Goal: Book appointment/travel/reservation

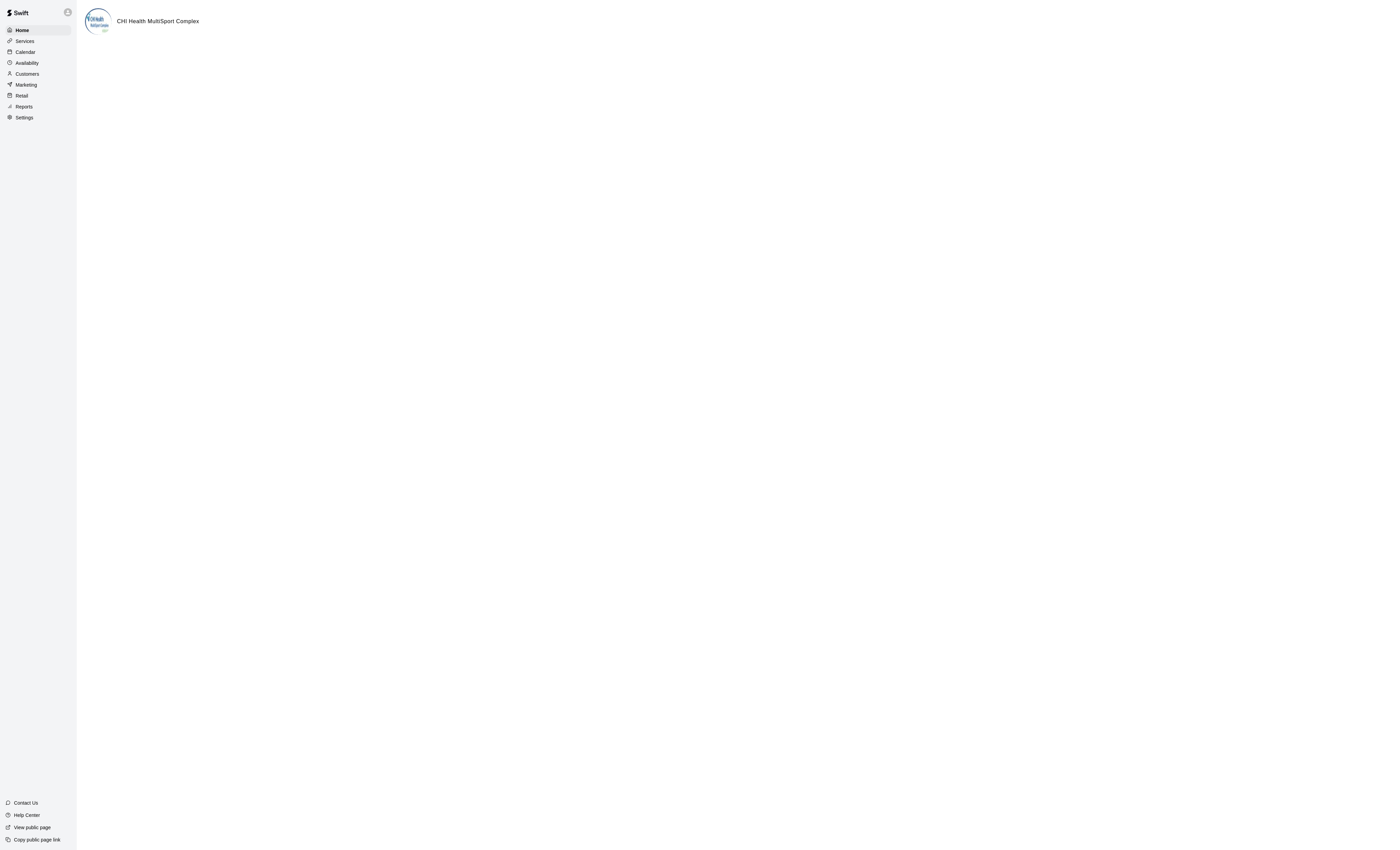
click at [47, 57] on div "Calendar" at bounding box center [38, 52] width 66 height 10
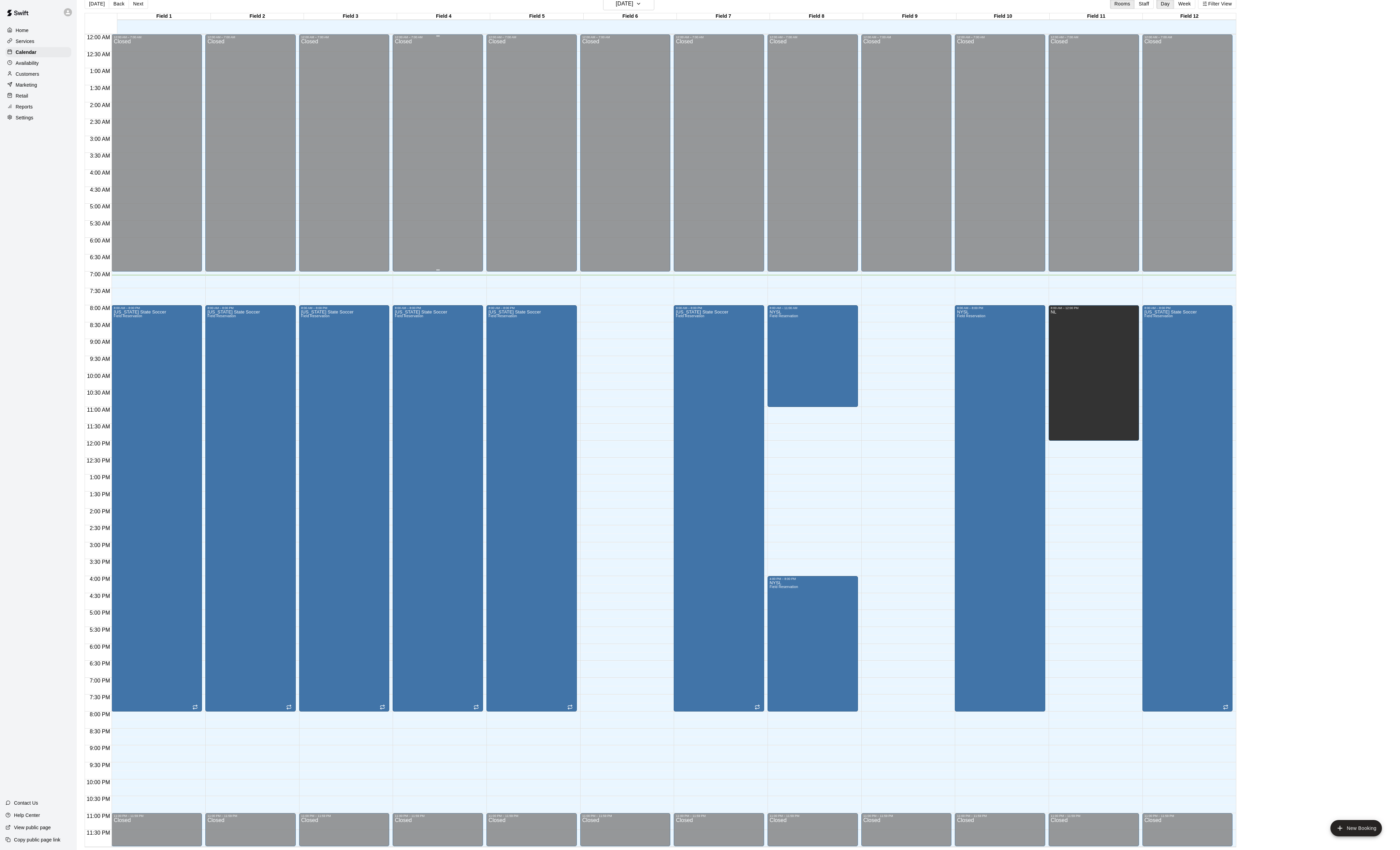
scroll to position [2, 0]
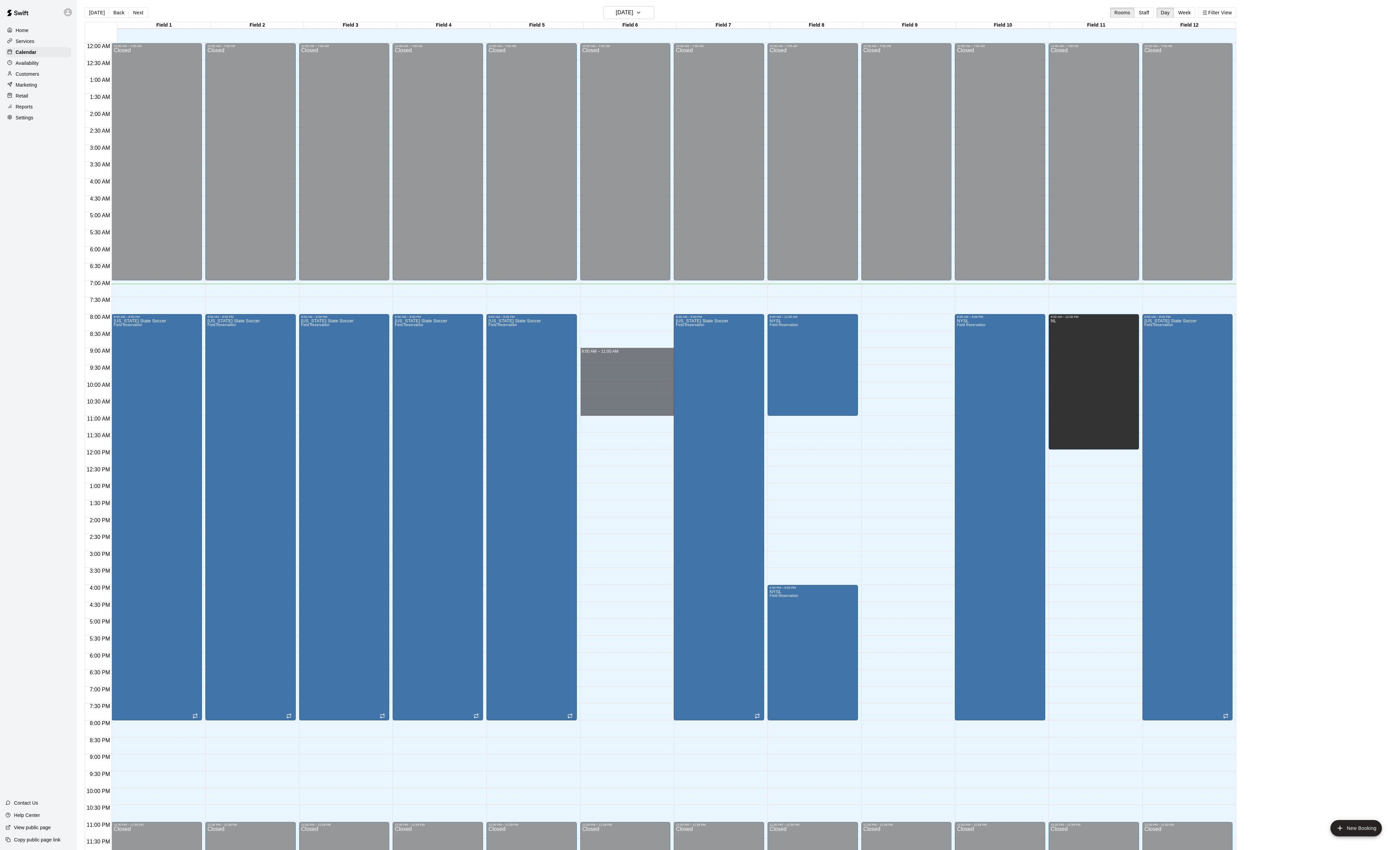
drag, startPoint x: 601, startPoint y: 353, endPoint x: 617, endPoint y: 415, distance: 64.0
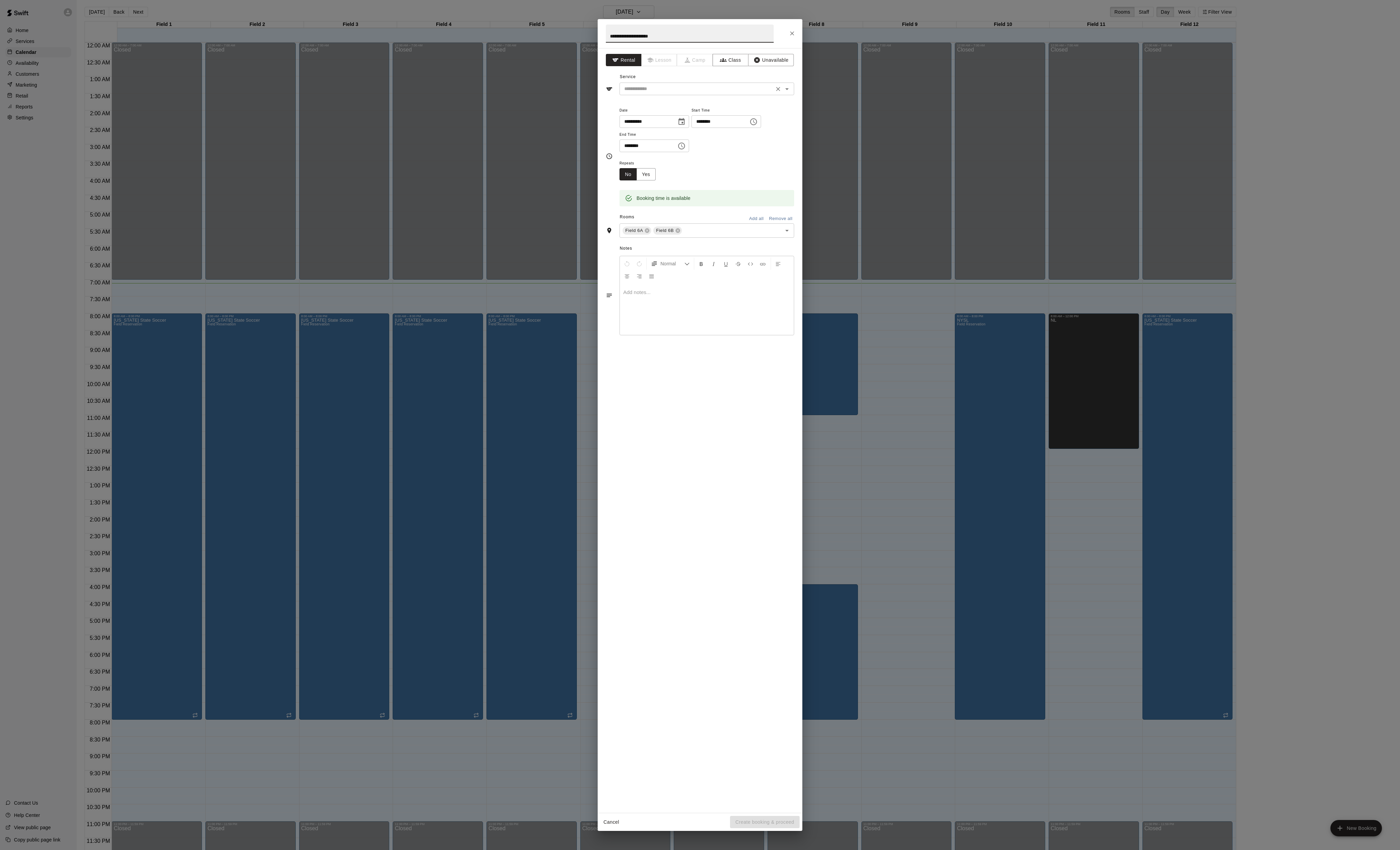
type input "**********"
drag, startPoint x: 678, startPoint y: 99, endPoint x: 674, endPoint y: 109, distance: 10.8
click at [676, 93] on input "text" at bounding box center [697, 89] width 151 height 9
click at [670, 117] on li "Field Reservation" at bounding box center [714, 120] width 161 height 11
type input "**********"
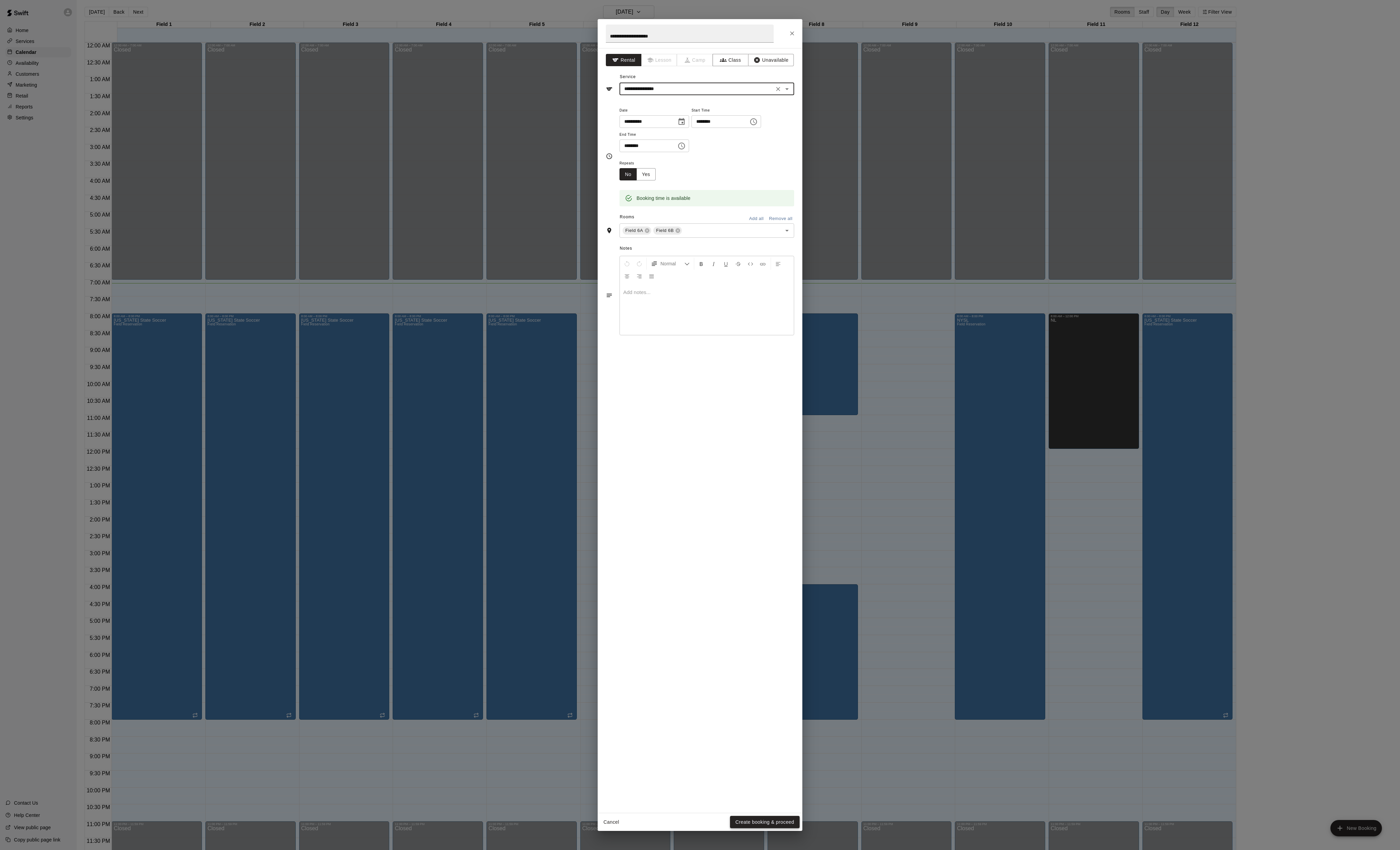
click at [753, 828] on button "Create booking & proceed" at bounding box center [765, 822] width 70 height 12
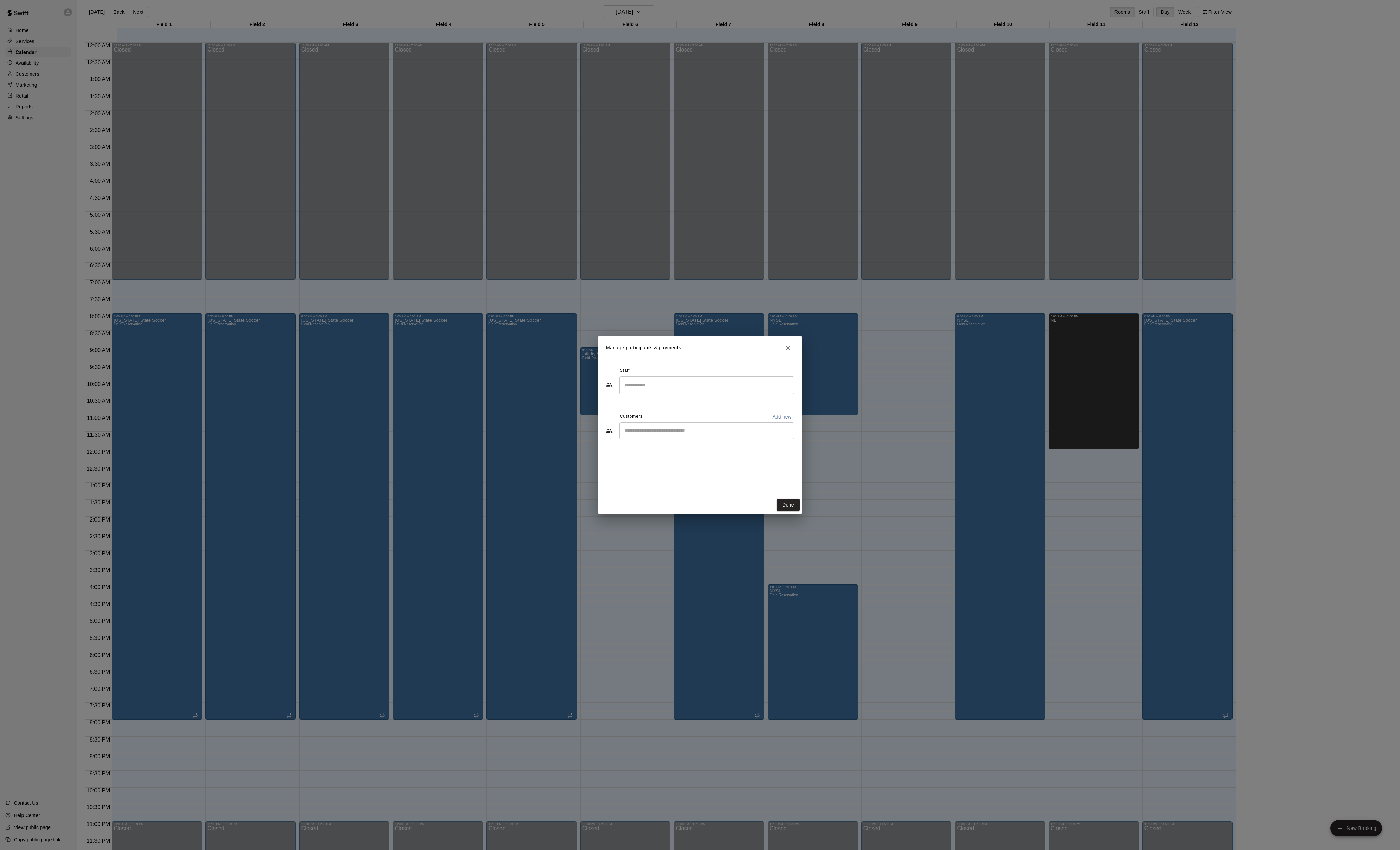
click at [680, 439] on div "​" at bounding box center [707, 430] width 174 height 17
type input "*****"
click at [684, 470] on span "[EMAIL_ADDRESS][DOMAIN_NAME]" at bounding box center [689, 468] width 73 height 5
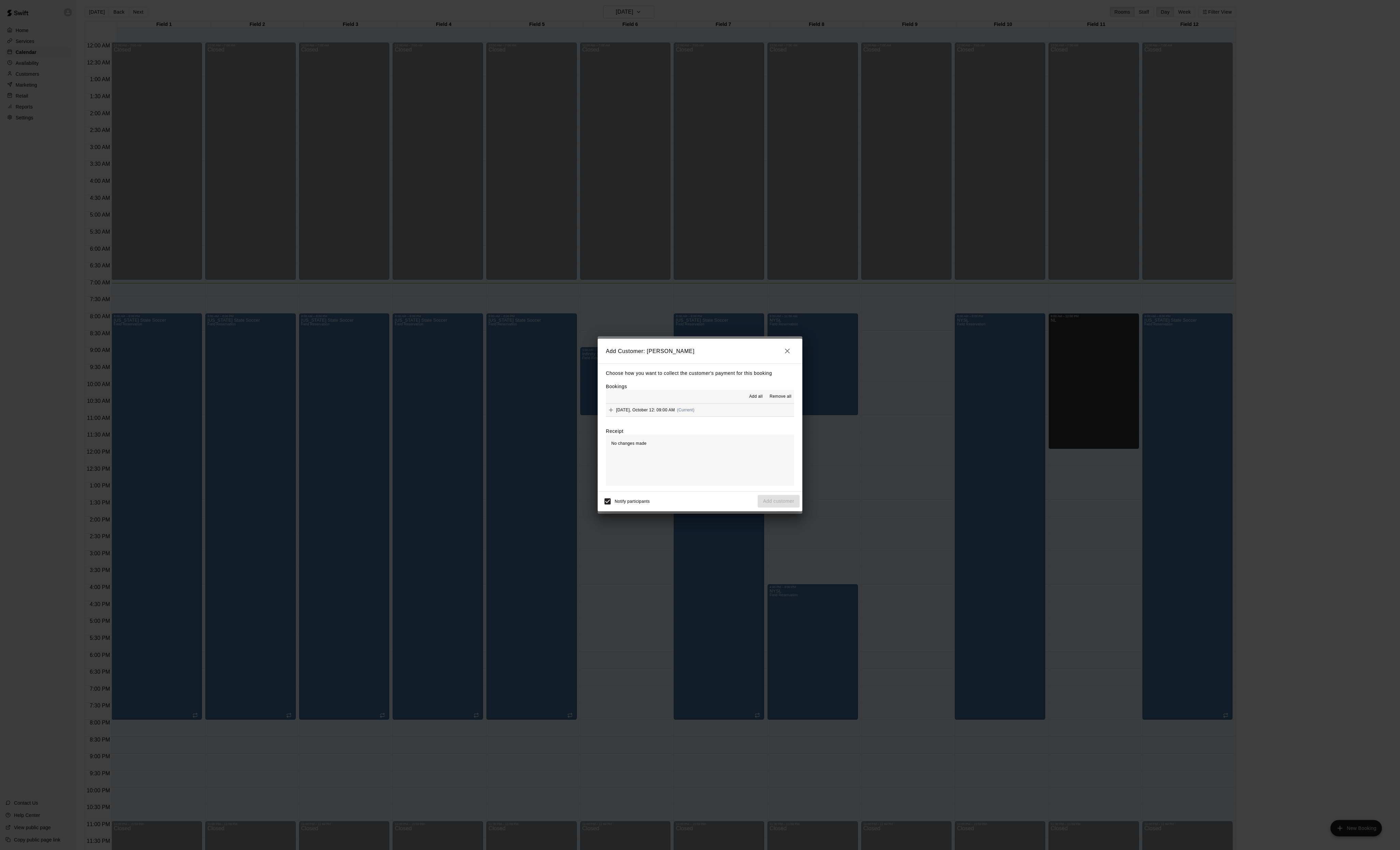
drag, startPoint x: 738, startPoint y: 396, endPoint x: 755, endPoint y: 410, distance: 22.0
click at [749, 396] on span "Add all" at bounding box center [755, 397] width 14 height 7
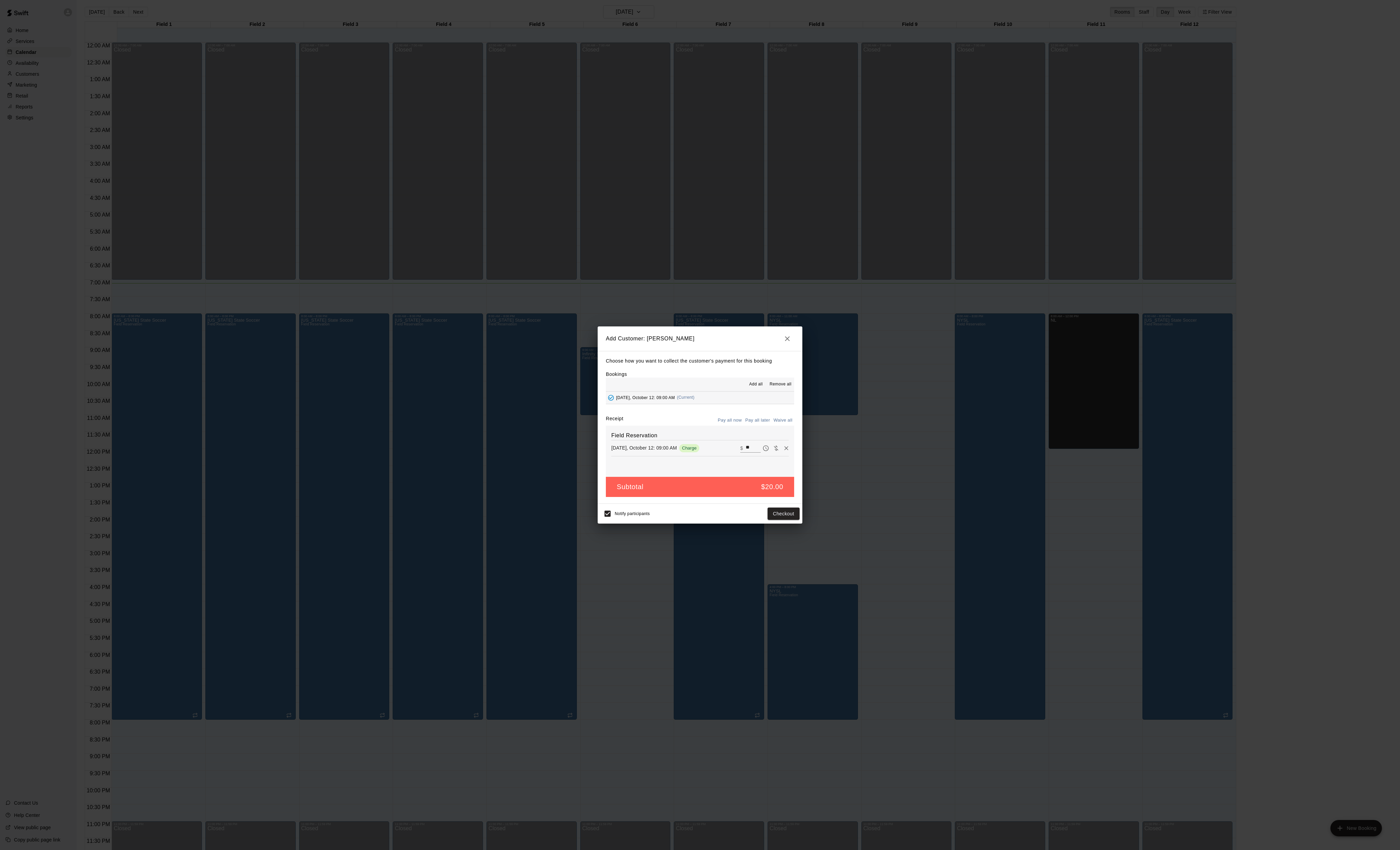
click at [782, 426] on button "Waive all" at bounding box center [783, 420] width 22 height 10
type input "*"
click at [789, 520] on button "Add customer" at bounding box center [778, 513] width 42 height 12
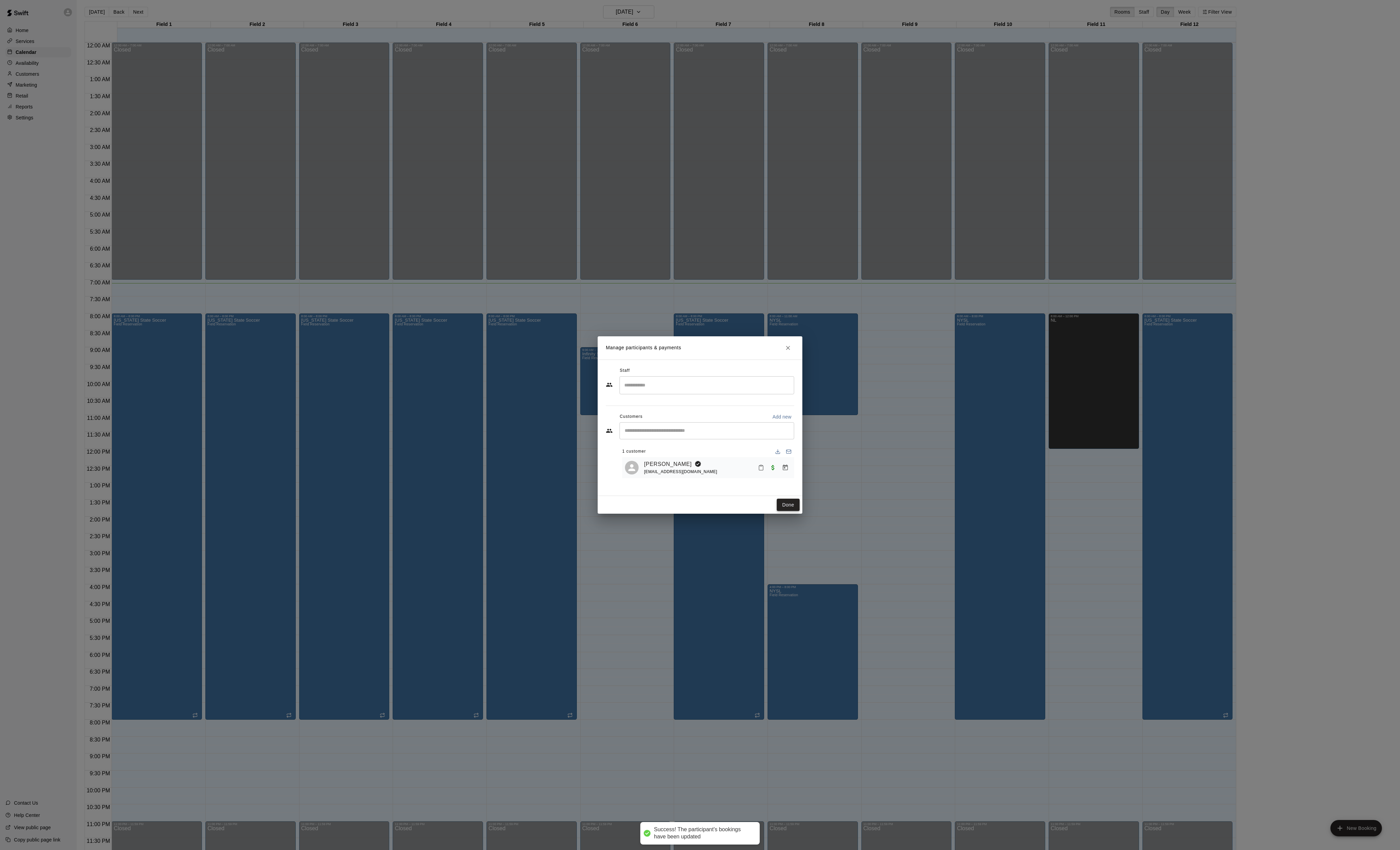
drag, startPoint x: 789, startPoint y: 526, endPoint x: 790, endPoint y: 522, distance: 4.1
click at [789, 514] on div "Done" at bounding box center [700, 505] width 205 height 18
click at [790, 511] on button "Done" at bounding box center [788, 505] width 23 height 12
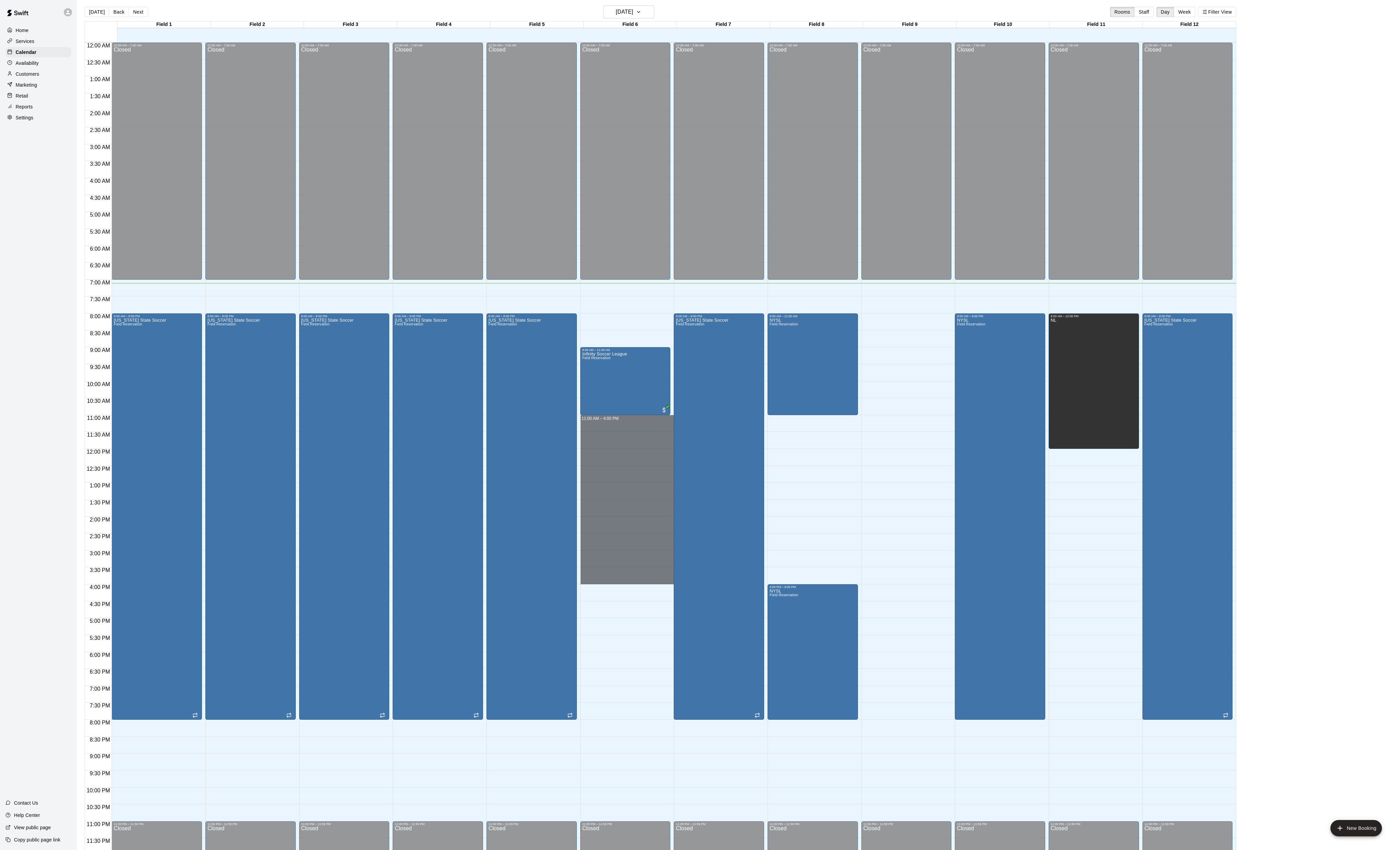
drag, startPoint x: 604, startPoint y: 419, endPoint x: 617, endPoint y: 582, distance: 163.5
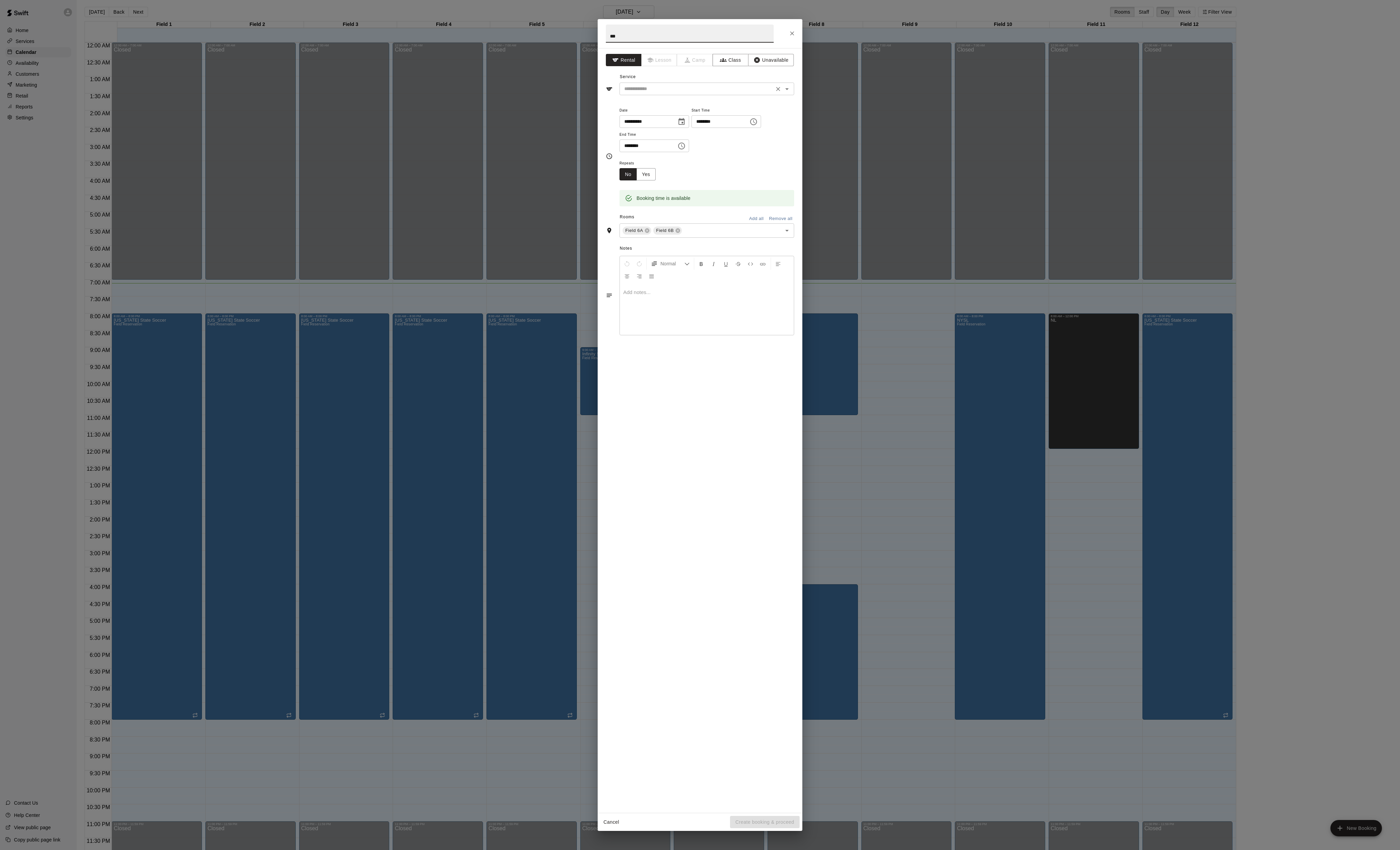
type input "***"
click at [688, 108] on div "**********" at bounding box center [700, 431] width 205 height 765
drag, startPoint x: 677, startPoint y: 105, endPoint x: 673, endPoint y: 103, distance: 4.5
click at [677, 93] on input "text" at bounding box center [697, 89] width 151 height 9
drag, startPoint x: 668, startPoint y: 117, endPoint x: 680, endPoint y: 136, distance: 22.5
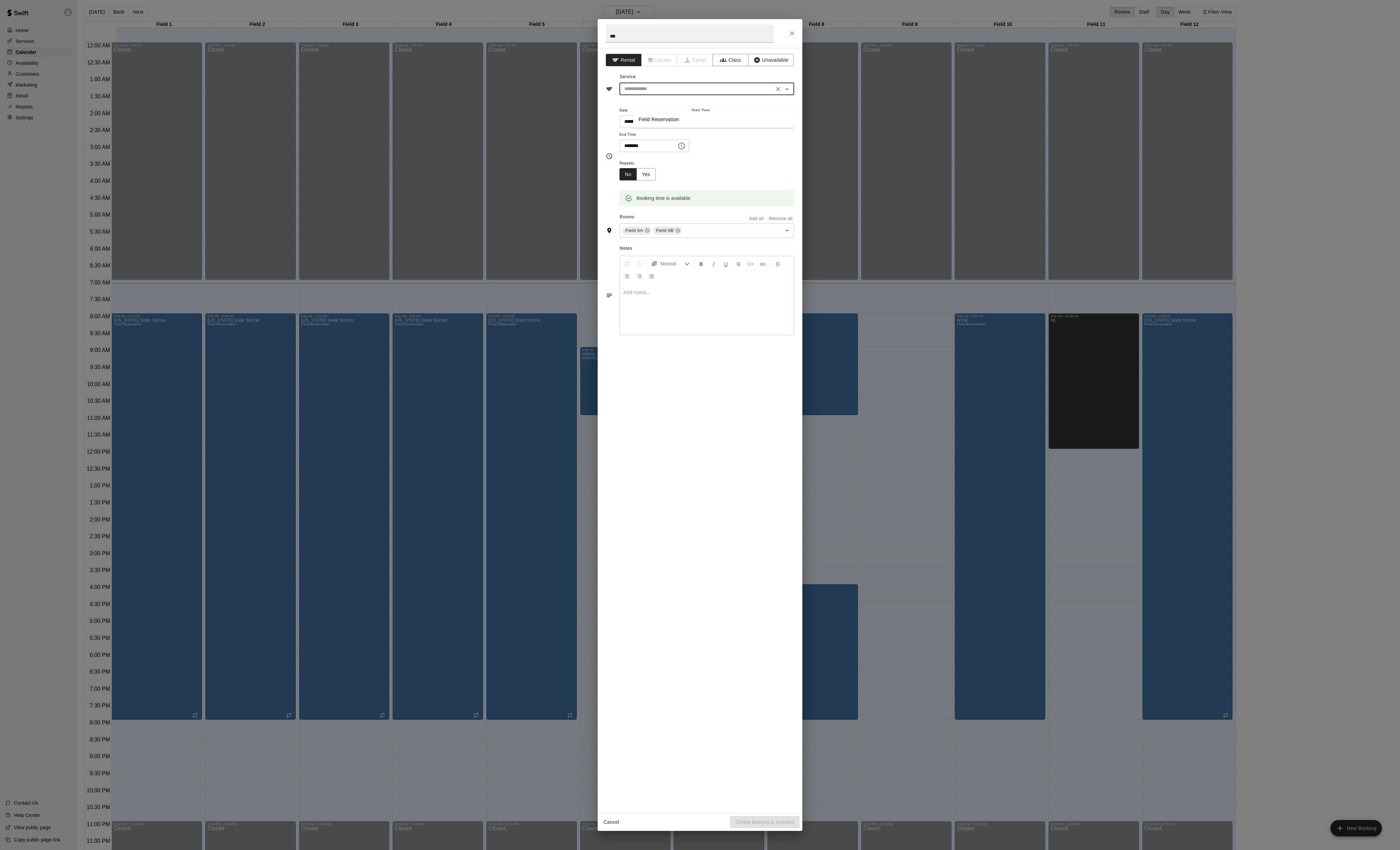
click at [668, 118] on li "Field Reservation" at bounding box center [714, 120] width 161 height 11
type input "**********"
click at [735, 329] on div "Notes Normal Add notes..." at bounding box center [700, 290] width 188 height 105
click at [736, 238] on div "Field 6A Field 6B ​" at bounding box center [707, 230] width 174 height 14
click at [674, 297] on li "Field 8" at bounding box center [714, 292] width 161 height 11
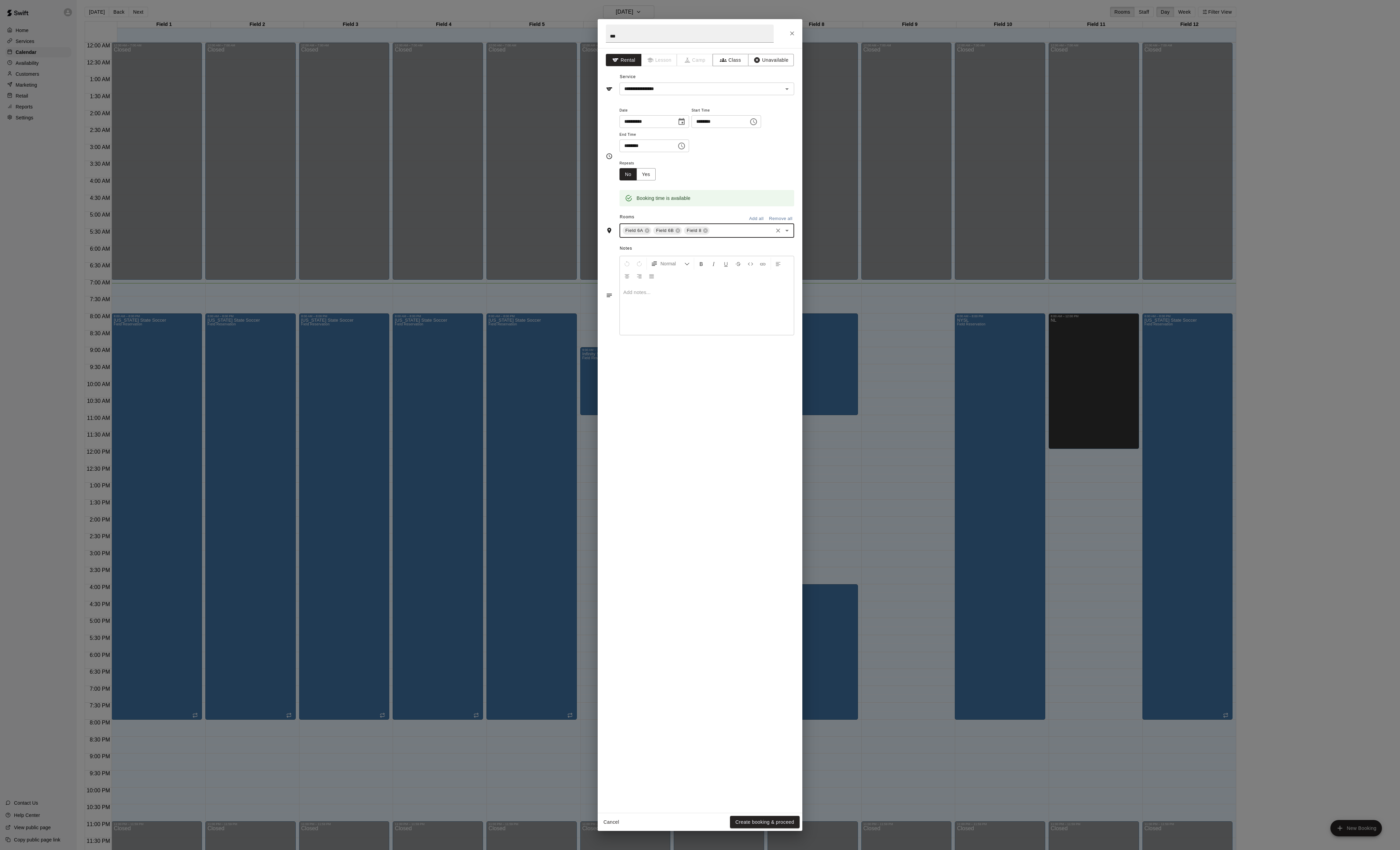
click at [758, 818] on button "Create booking & proceed" at bounding box center [765, 822] width 70 height 12
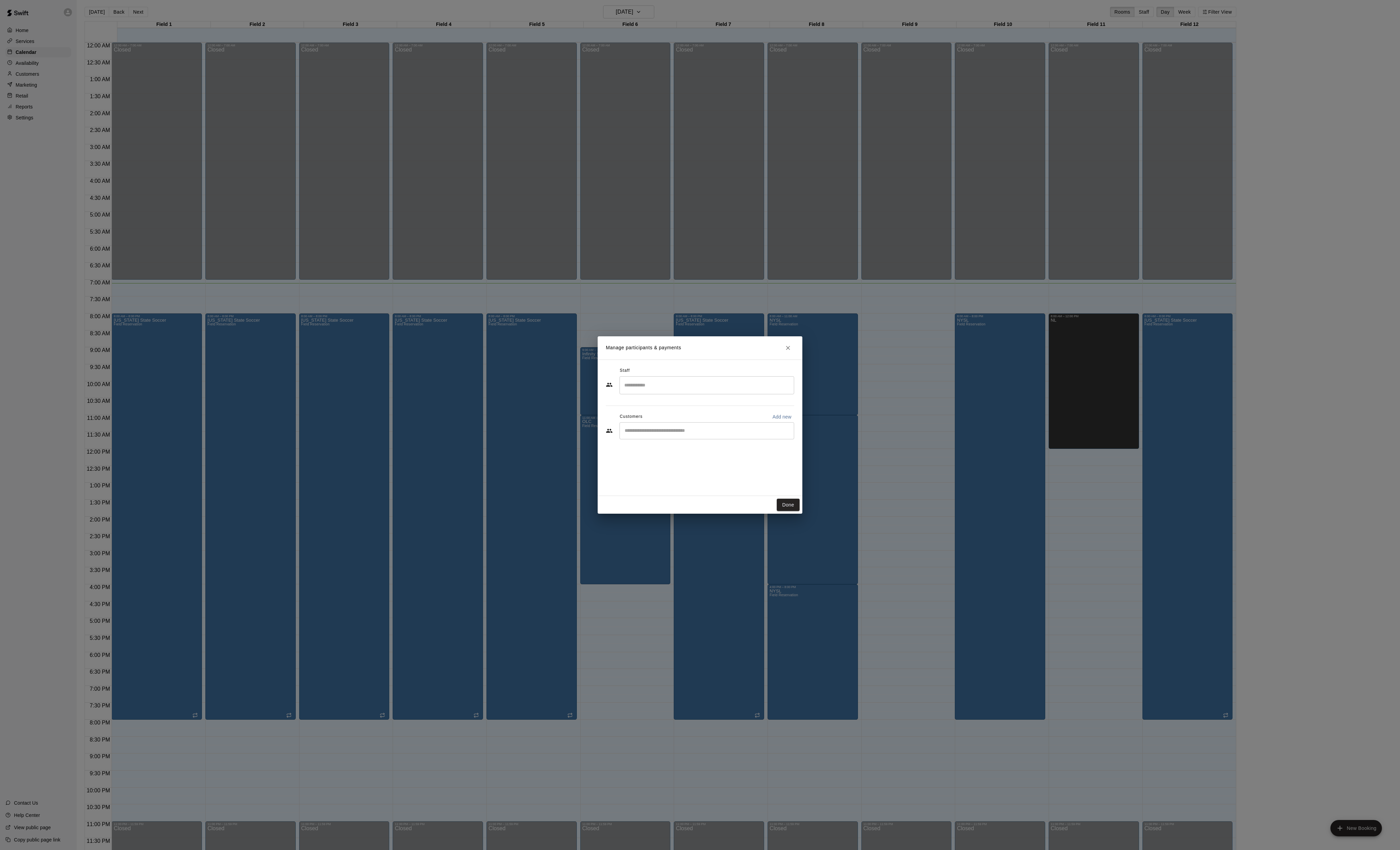
click at [673, 439] on div "​" at bounding box center [707, 430] width 174 height 17
type input "*****"
click at [694, 505] on p "[PERSON_NAME]" at bounding box center [673, 505] width 42 height 7
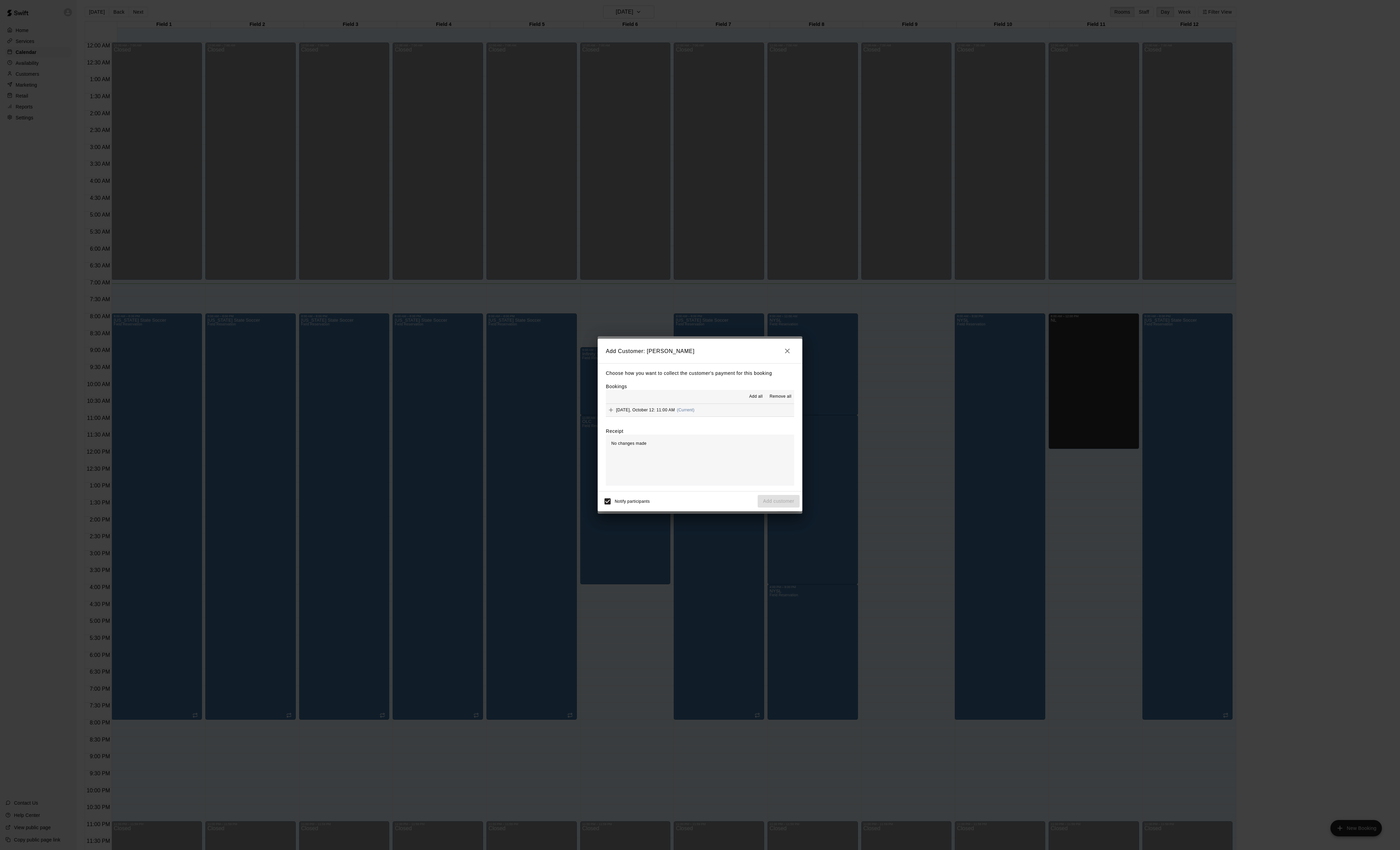
click at [749, 395] on span "Add all" at bounding box center [755, 397] width 14 height 7
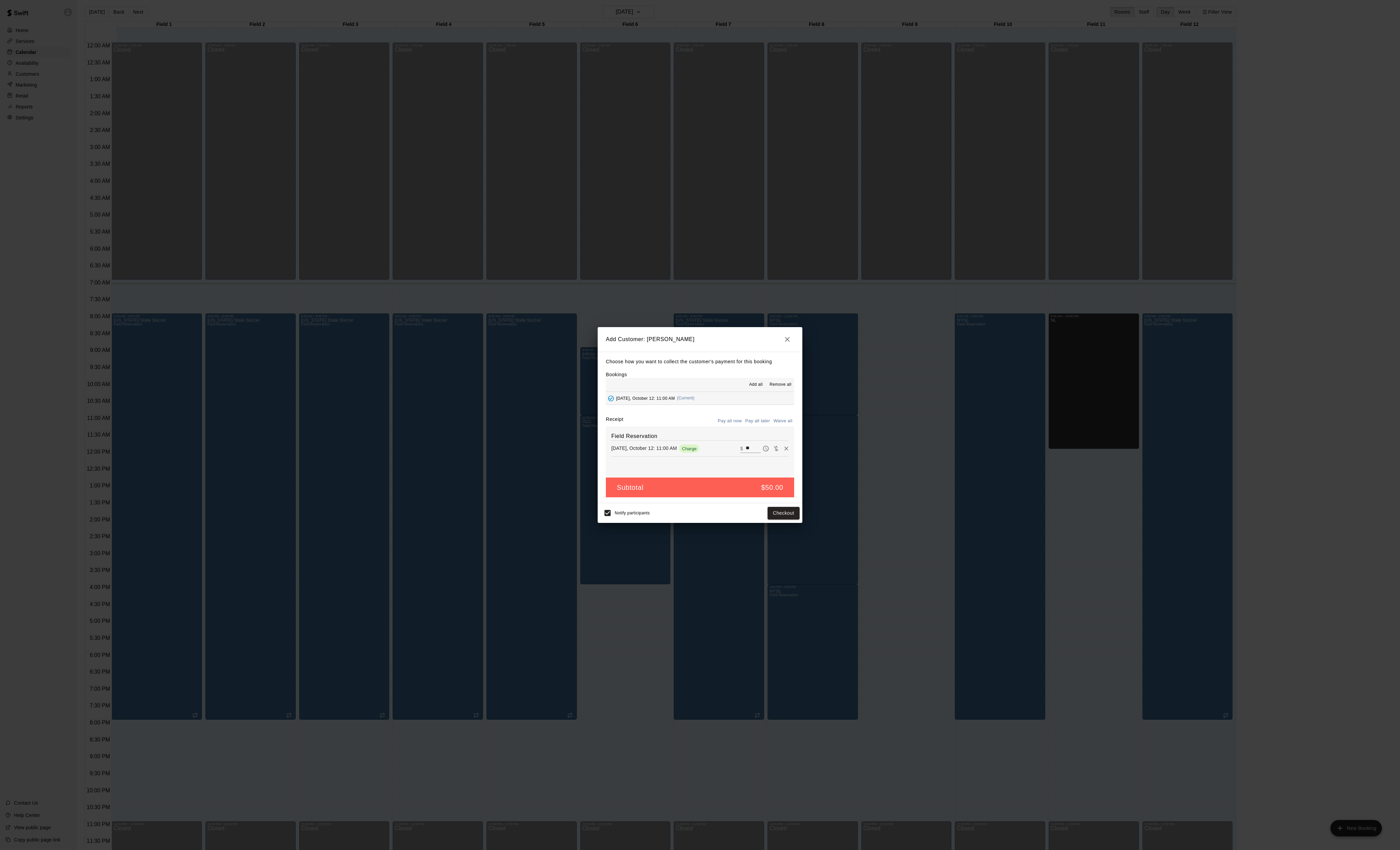
drag, startPoint x: 767, startPoint y: 422, endPoint x: 777, endPoint y: 439, distance: 19.7
click at [772, 422] on button "Waive all" at bounding box center [783, 421] width 22 height 10
type input "*"
click at [780, 520] on button "Add customer" at bounding box center [778, 513] width 42 height 12
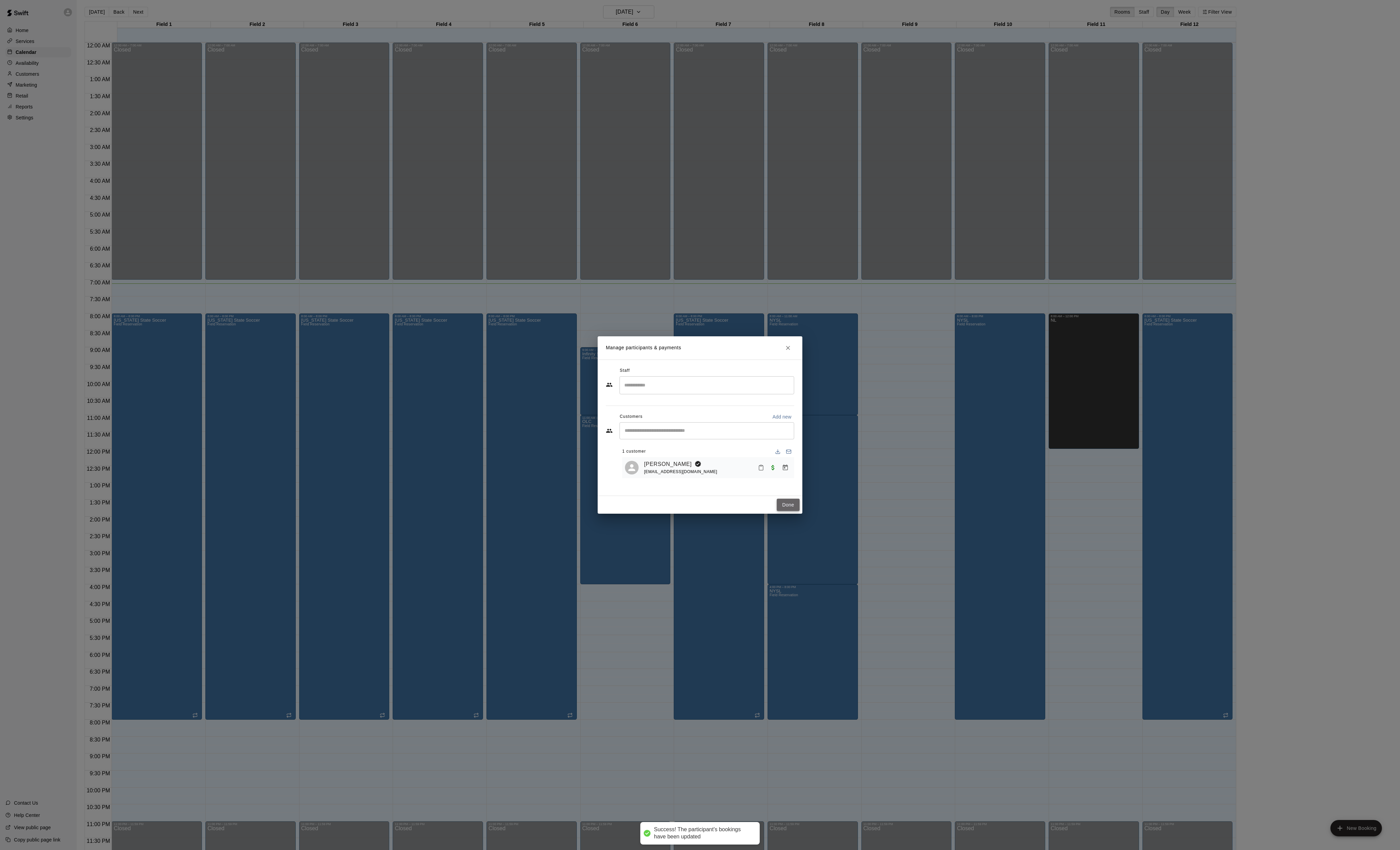
click at [790, 511] on button "Done" at bounding box center [788, 505] width 23 height 12
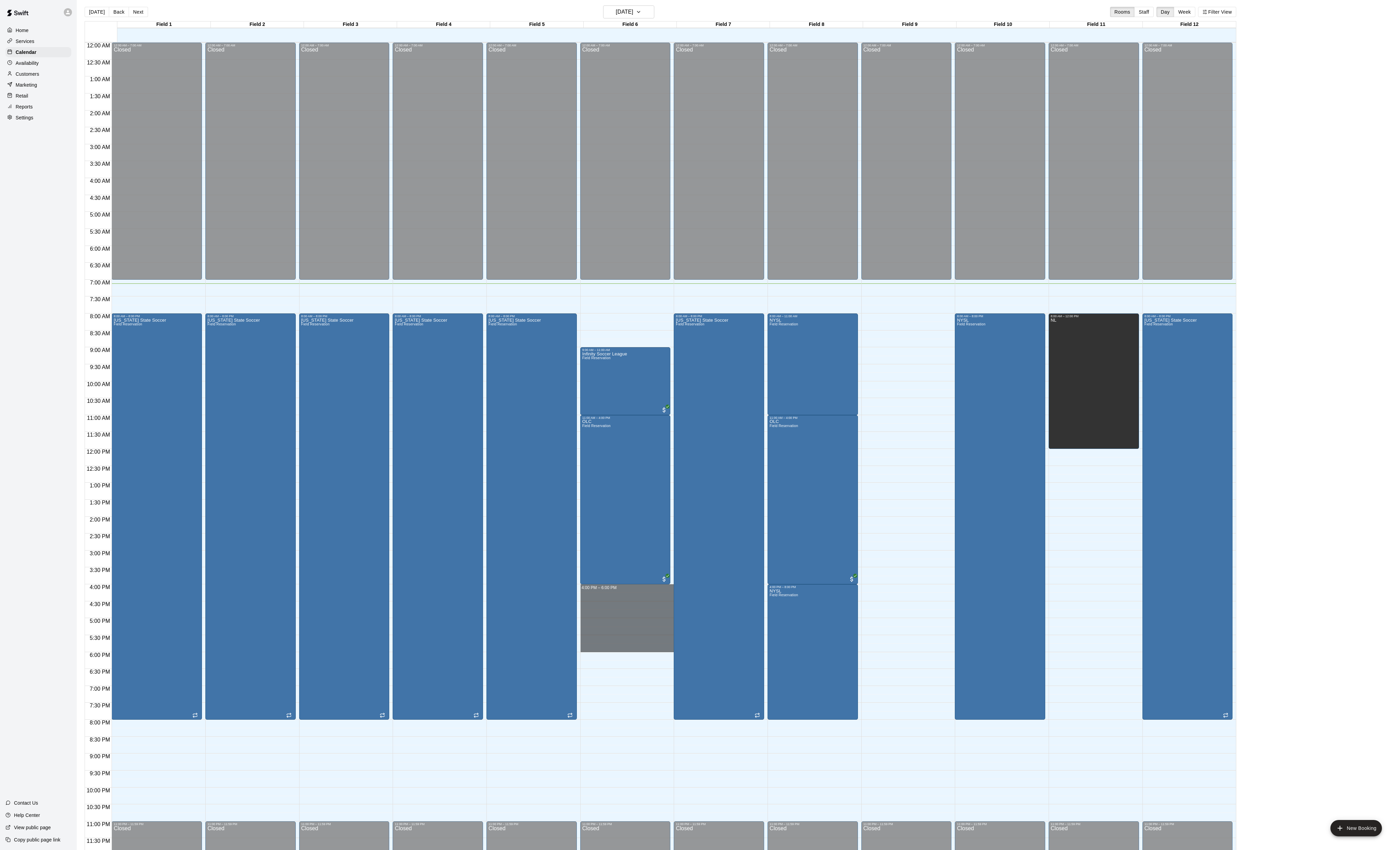
drag, startPoint x: 608, startPoint y: 588, endPoint x: 612, endPoint y: 652, distance: 64.1
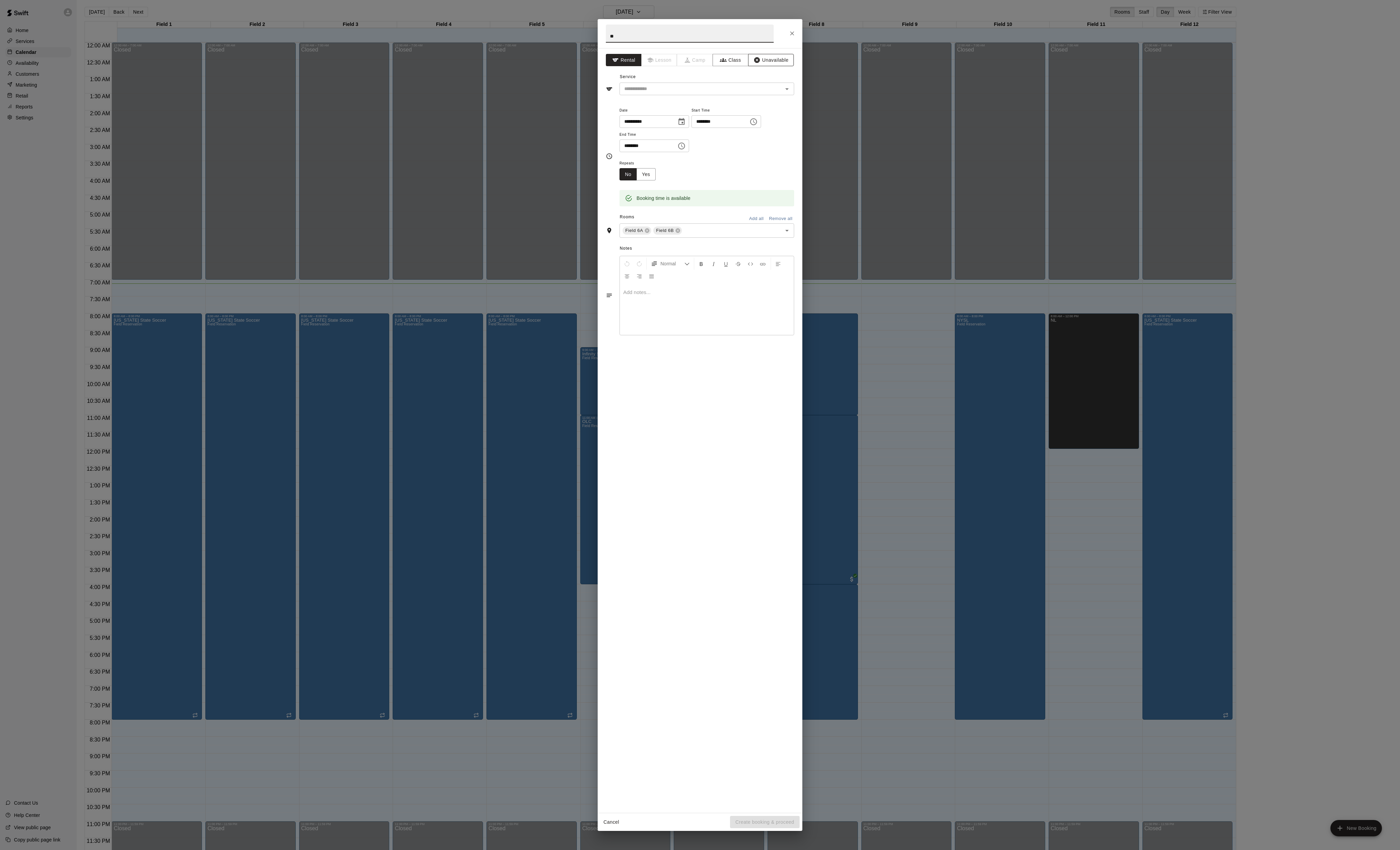
type input "**"
click at [760, 58] on icon "button" at bounding box center [757, 60] width 7 height 7
click at [784, 822] on button "Save" at bounding box center [788, 822] width 22 height 12
